Goal: Transaction & Acquisition: Subscribe to service/newsletter

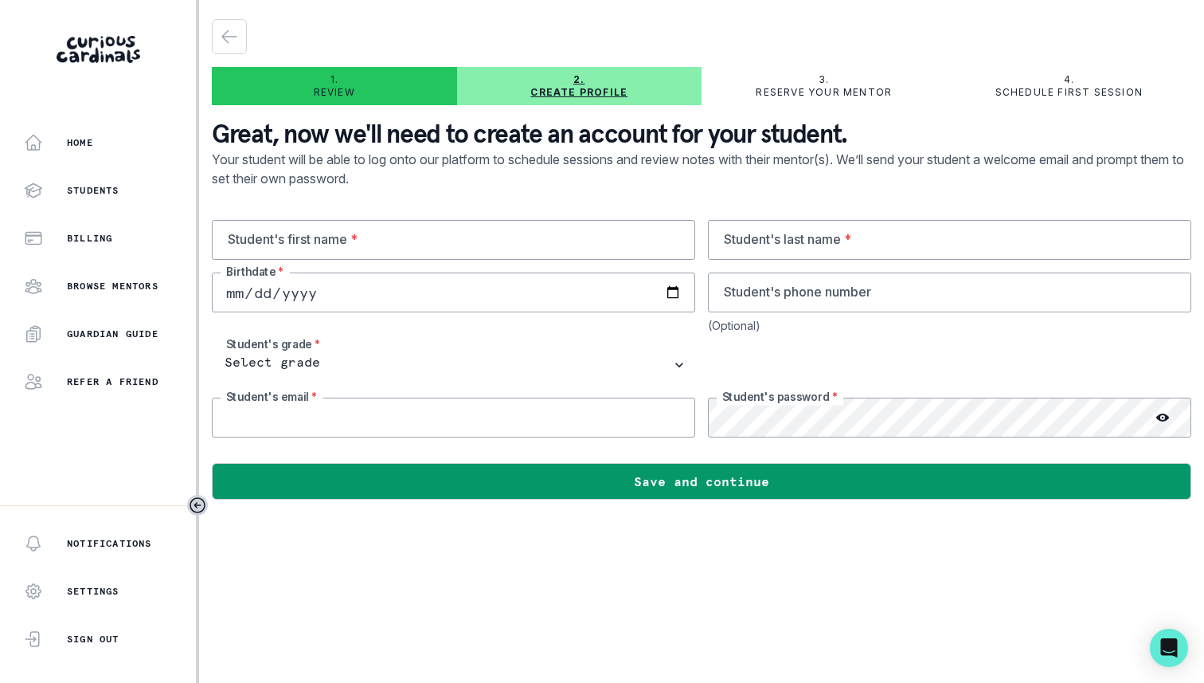
type input "[EMAIL_ADDRESS][DOMAIN_NAME]"
click at [632, 235] on input "text" at bounding box center [453, 240] width 483 height 40
type input "Kayla"
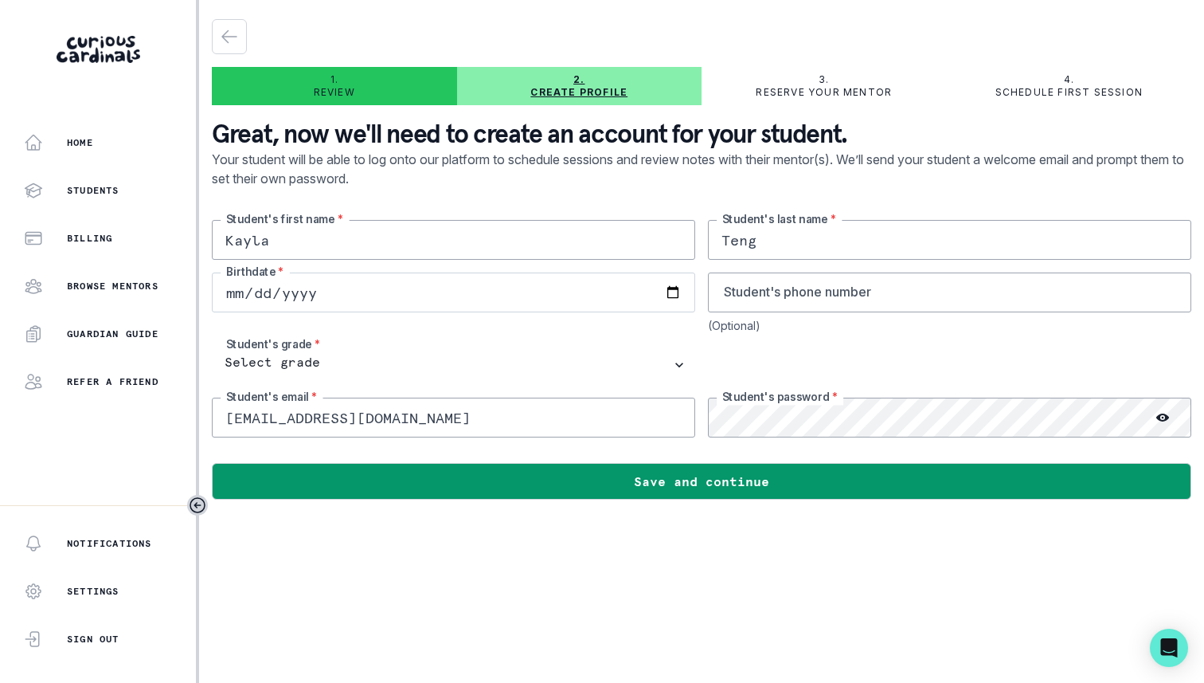
type input "Teng"
type input "[DATE]"
click at [706, 295] on div "[PERSON_NAME] Student's first name * [PERSON_NAME] Student's last name * [DEMOG…" at bounding box center [702, 328] width 980 height 217
click at [725, 294] on input "tel" at bounding box center [949, 292] width 483 height 40
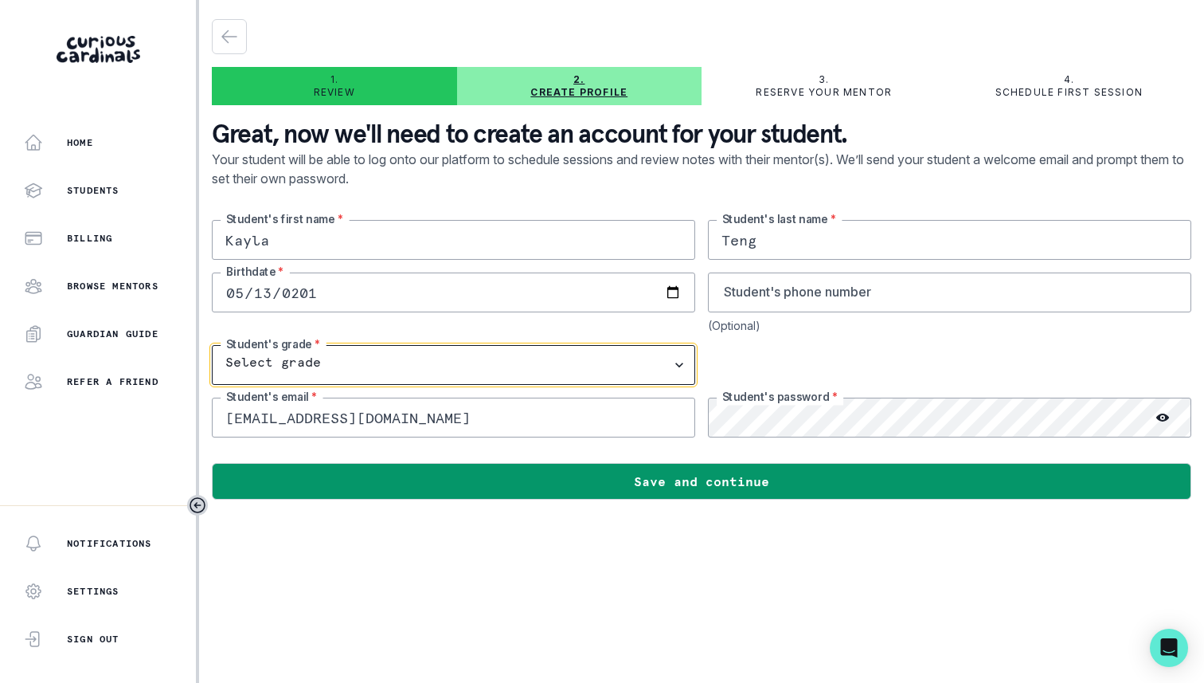
click at [554, 360] on select "Select grade 1st Grade 2nd Grade 3rd Grade 4th Grade 5th Grade 6th Grade 7th Gr…" at bounding box center [453, 365] width 483 height 40
select select "10th Grade"
click at [212, 345] on select "Select grade 1st Grade 2nd Grade 3rd Grade 4th Grade 5th Grade 6th Grade 7th Gr…" at bounding box center [453, 365] width 483 height 40
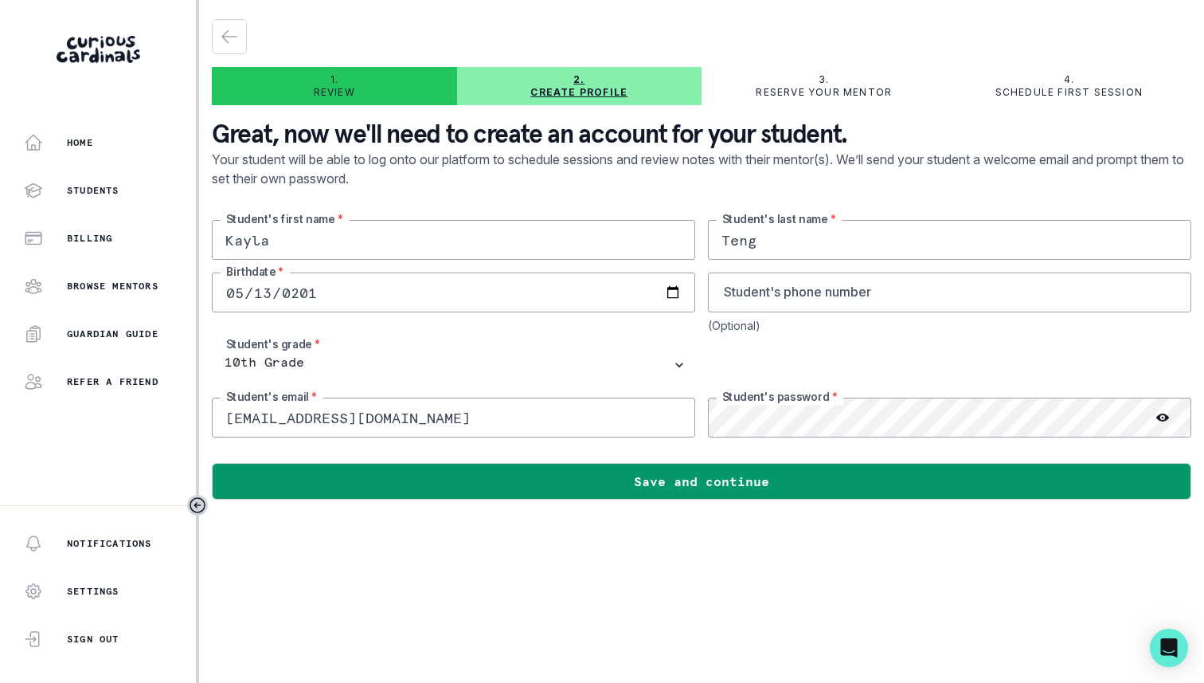
click at [499, 423] on input "[EMAIL_ADDRESS][DOMAIN_NAME]" at bounding box center [453, 417] width 483 height 40
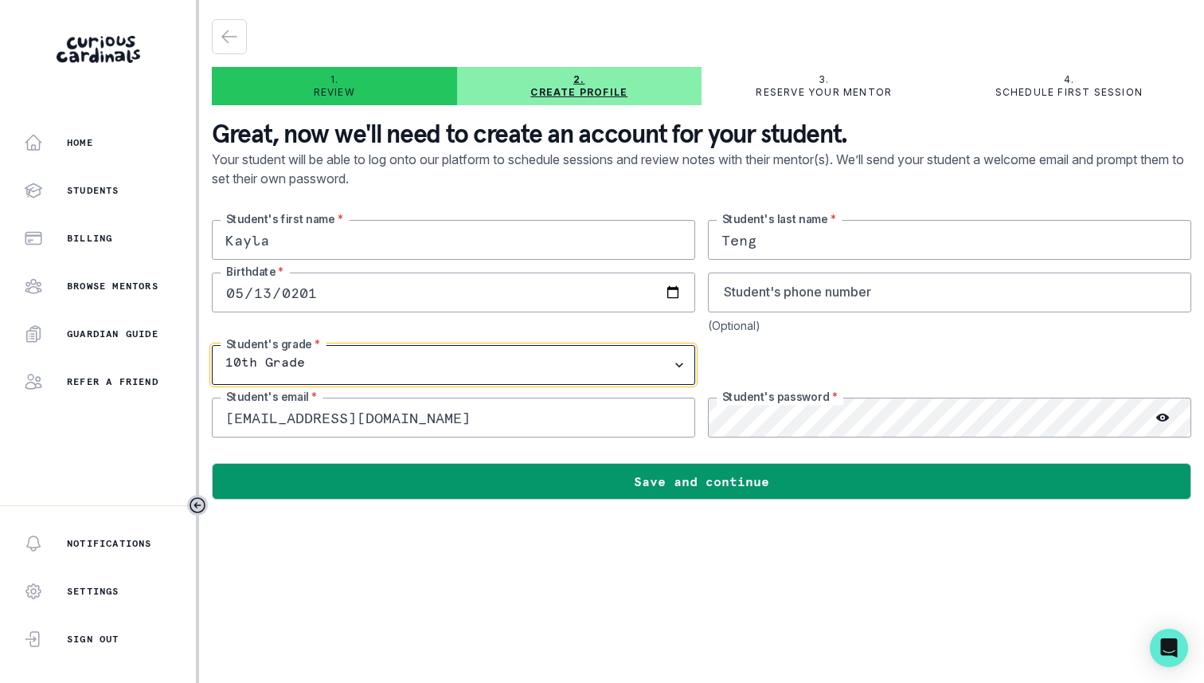
click at [499, 369] on select "Select grade 1st Grade 2nd Grade 3rd Grade 4th Grade 5th Grade 6th Grade 7th Gr…" at bounding box center [453, 365] width 483 height 40
click at [212, 345] on select "Select grade 1st Grade 2nd Grade 3rd Grade 4th Grade 5th Grade 6th Grade 7th Gr…" at bounding box center [453, 365] width 483 height 40
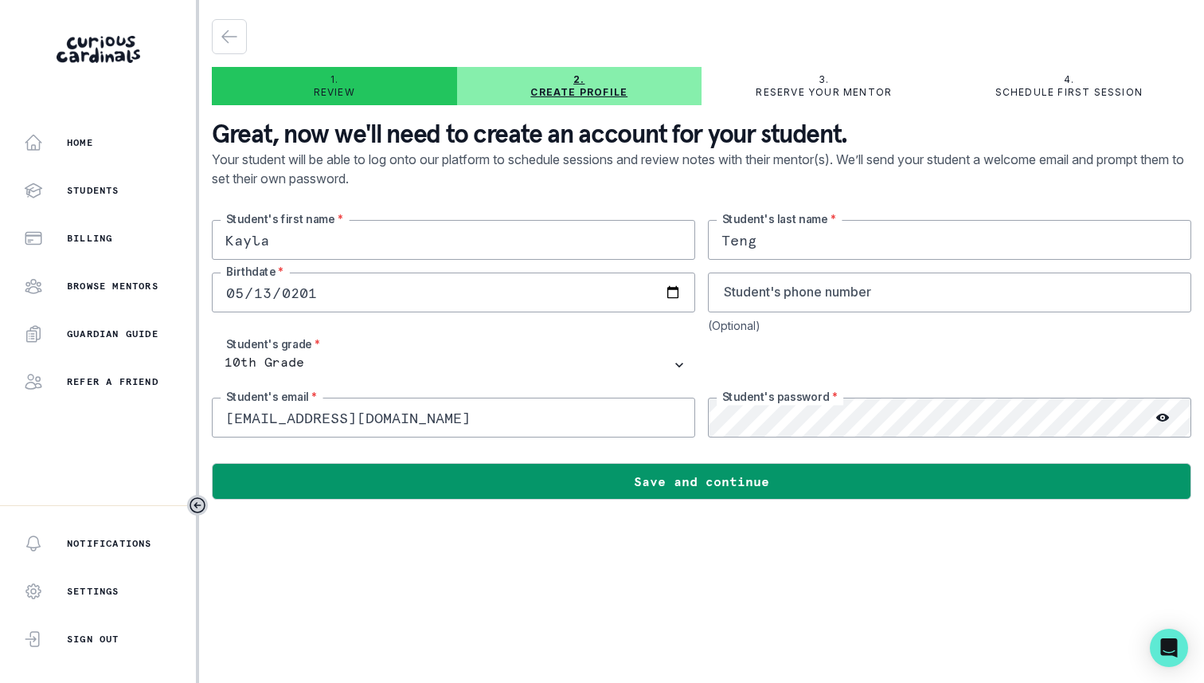
click at [366, 615] on main "1. Review 2. Create profile 3. Reserve your mentor 4. Schedule first session Gr…" at bounding box center [701, 341] width 1005 height 683
click at [1161, 415] on icon at bounding box center [1162, 417] width 13 height 8
drag, startPoint x: 653, startPoint y: 430, endPoint x: 223, endPoint y: 415, distance: 430.3
click at [223, 415] on input "[EMAIL_ADDRESS][DOMAIN_NAME]" at bounding box center [453, 417] width 483 height 40
click at [879, 604] on main "1. Review 2. Create profile 3. Reserve your mentor 4. Schedule first session Gr…" at bounding box center [701, 341] width 1005 height 683
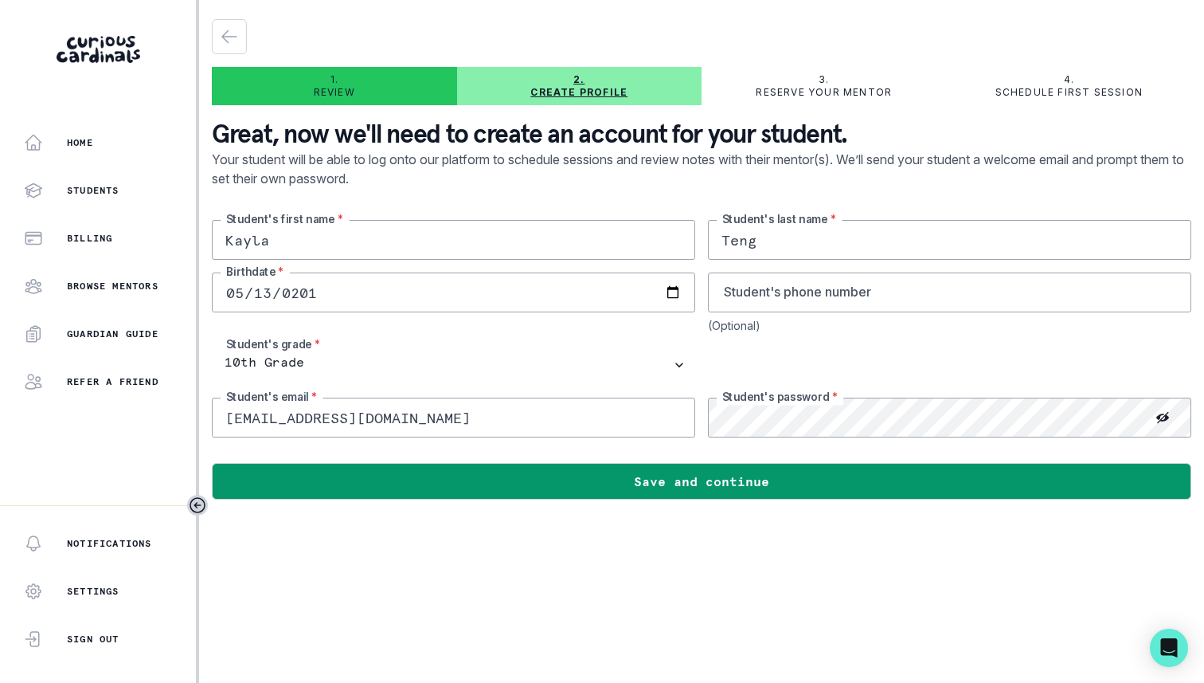
drag, startPoint x: 381, startPoint y: 413, endPoint x: 226, endPoint y: 406, distance: 155.5
click at [226, 406] on input "[EMAIL_ADDRESS][DOMAIN_NAME]" at bounding box center [453, 417] width 483 height 40
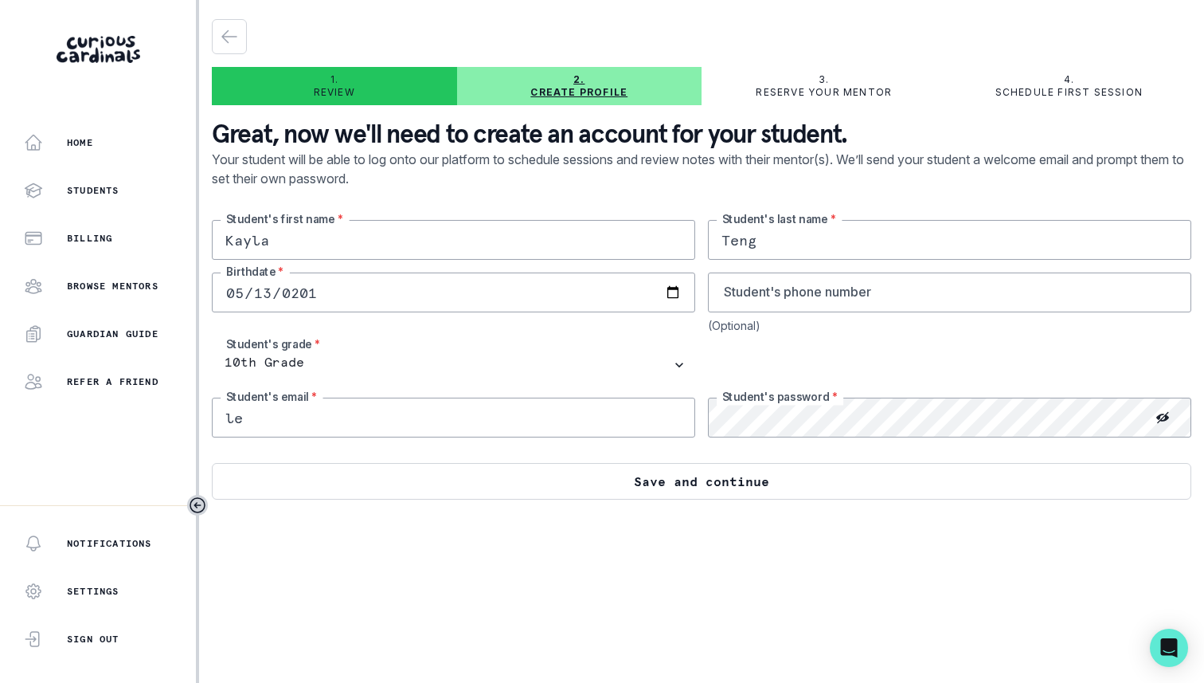
type input "[EMAIL_ADDRESS][DOMAIN_NAME]"
click at [549, 487] on button "Save and continue" at bounding box center [702, 481] width 980 height 37
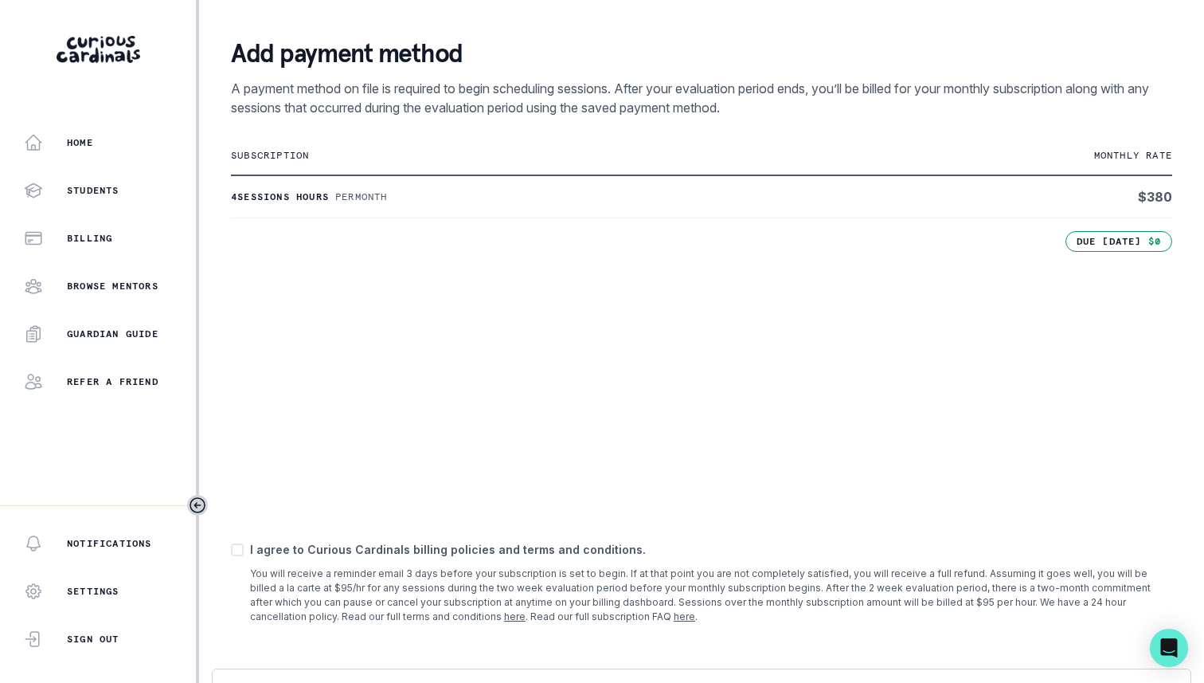
scroll to position [262, 0]
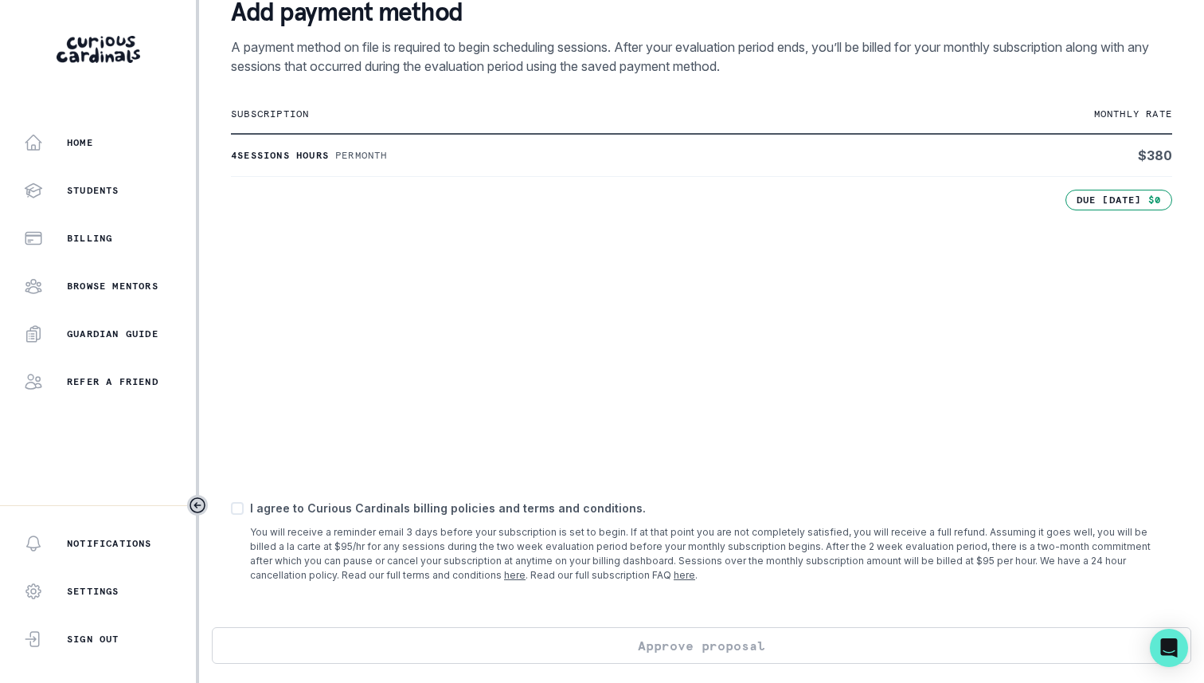
click at [674, 575] on link "here" at bounding box center [685, 575] width 22 height 12
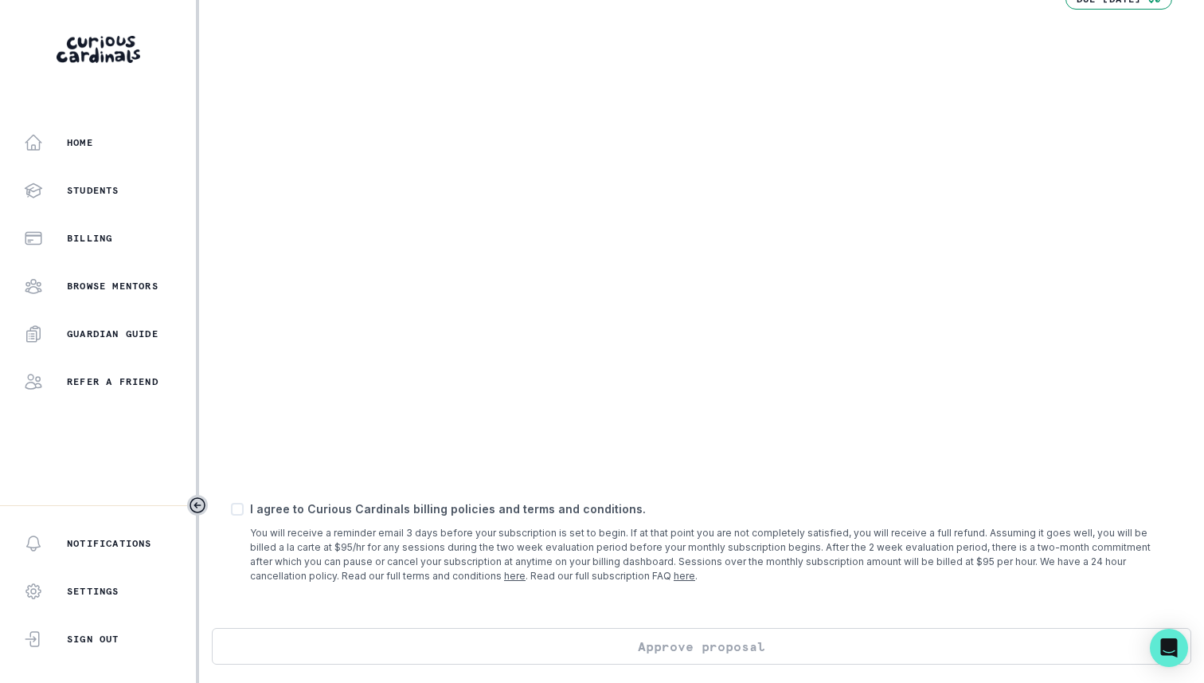
scroll to position [463, 0]
click at [505, 511] on p "I agree to Curious Cardinals billing policies and terms and conditions." at bounding box center [711, 507] width 922 height 17
click at [239, 510] on span at bounding box center [237, 508] width 13 height 13
click at [231, 509] on input "checkbox" at bounding box center [230, 508] width 1 height 1
checkbox input "true"
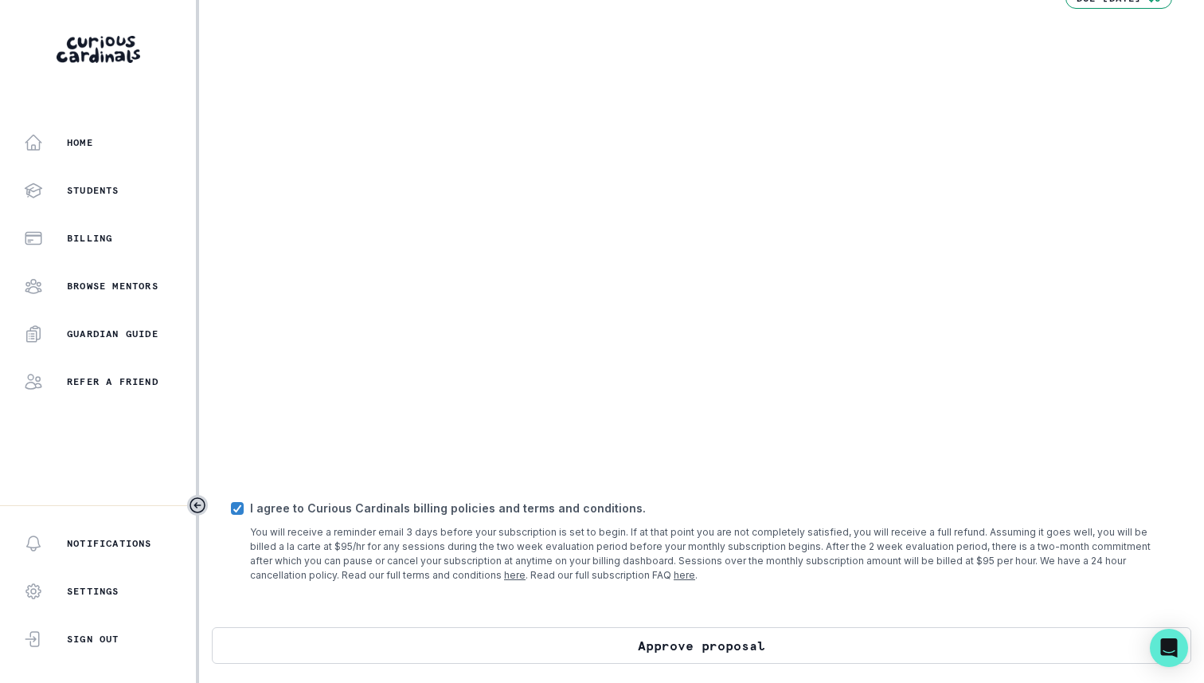
click at [393, 646] on button "Approve proposal" at bounding box center [702, 645] width 980 height 37
